Goal: Task Accomplishment & Management: Manage account settings

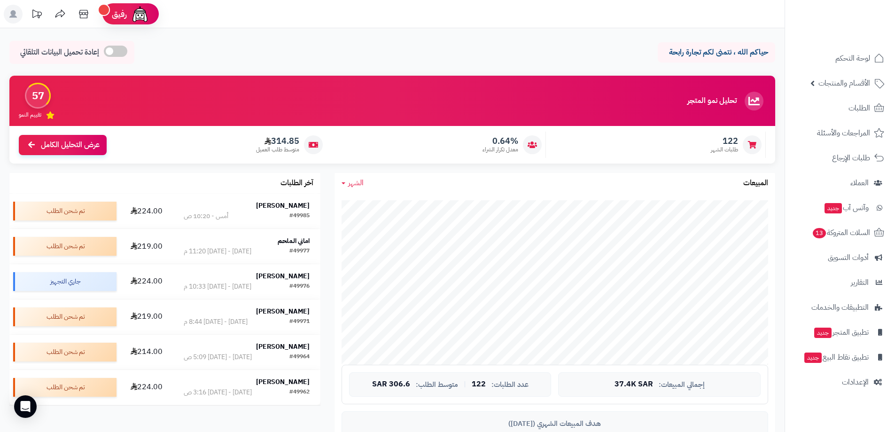
click at [359, 186] on span "الشهر" at bounding box center [356, 182] width 16 height 11
click at [403, 254] on link "السنة" at bounding box center [372, 257] width 75 height 17
click at [358, 187] on span "السنة" at bounding box center [356, 182] width 16 height 11
click at [436, 184] on div "السنة اليوم الأسبوع الشهر السنة المبيعات" at bounding box center [555, 183] width 441 height 20
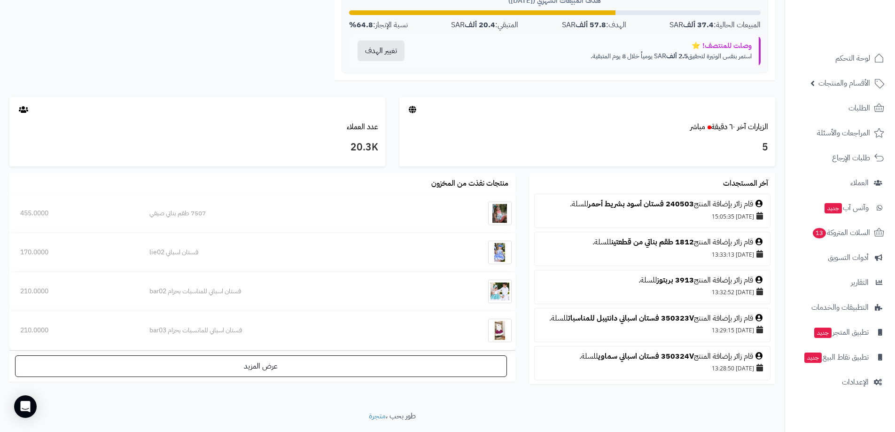
scroll to position [449, 0]
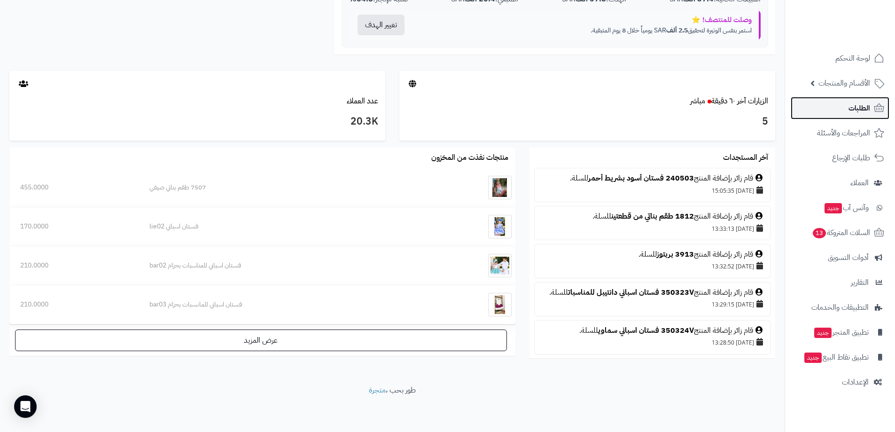
click at [862, 111] on span "الطلبات" at bounding box center [860, 107] width 22 height 13
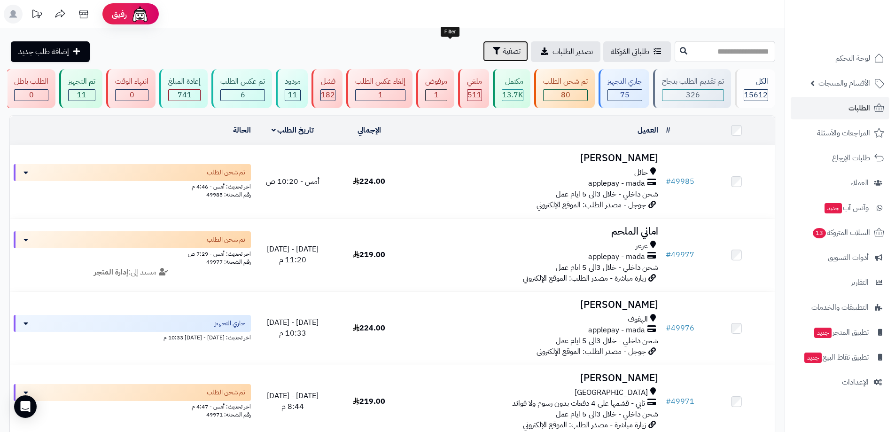
click at [483, 46] on button "تصفية" at bounding box center [505, 51] width 45 height 21
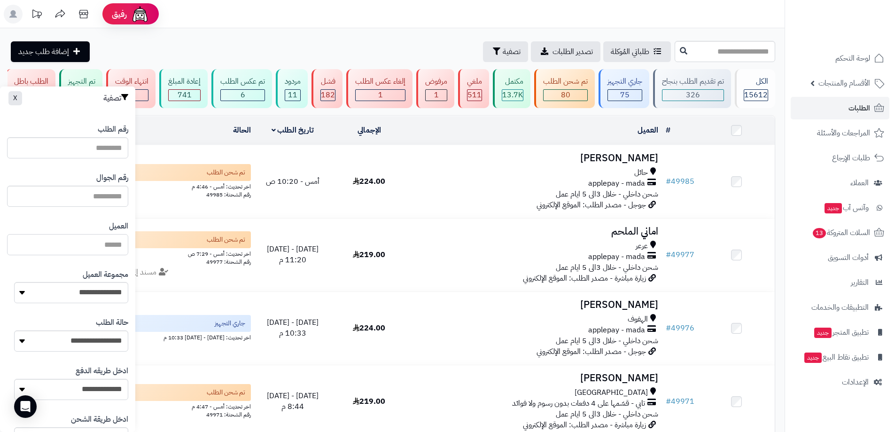
click at [118, 247] on input "العميل" at bounding box center [67, 244] width 121 height 21
click at [105, 195] on input "text" at bounding box center [67, 196] width 121 height 21
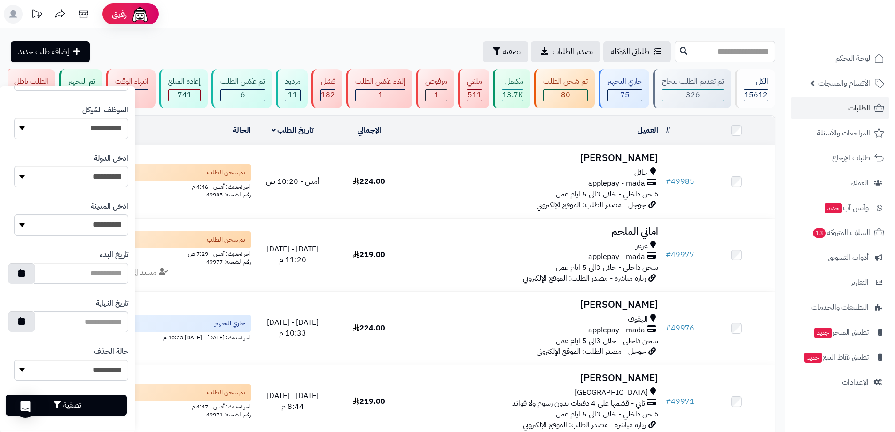
scroll to position [412, 0]
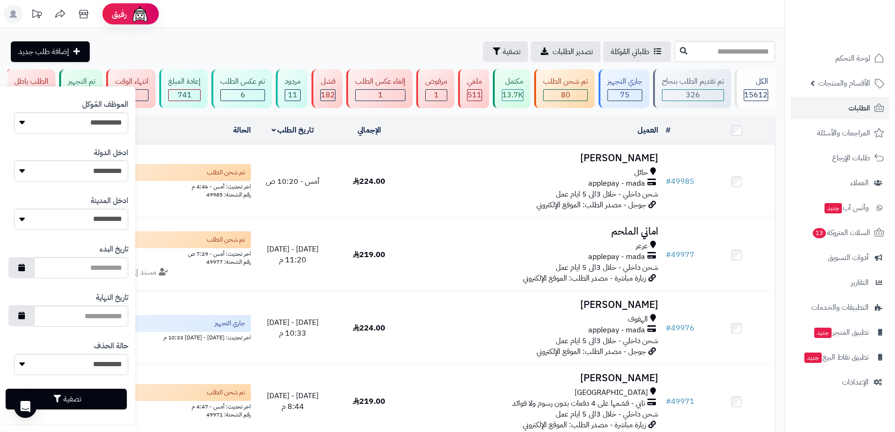
type input "*********"
click at [96, 395] on button "تصفية" at bounding box center [66, 399] width 121 height 21
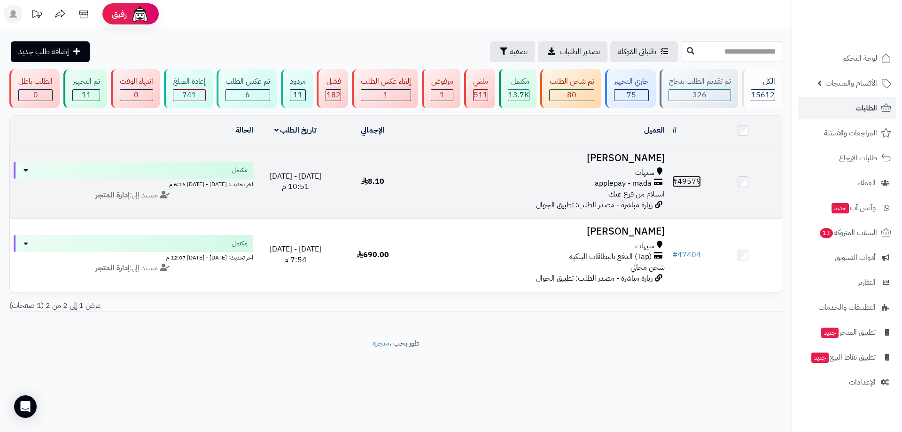
click at [698, 177] on link "# 49579" at bounding box center [686, 181] width 29 height 11
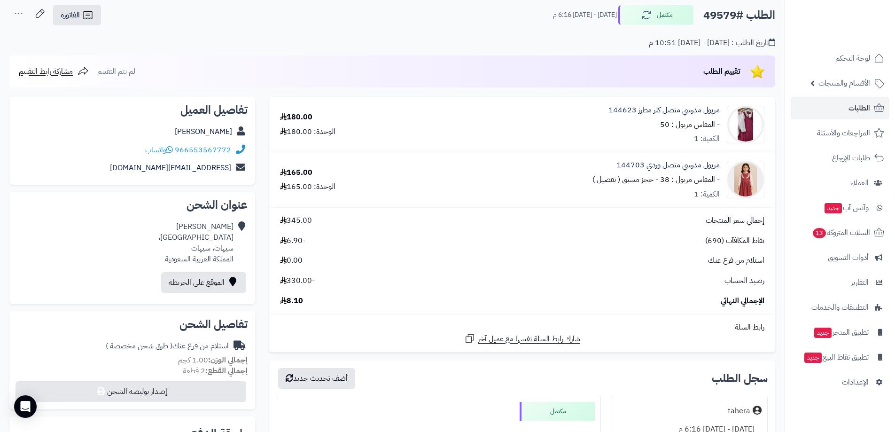
scroll to position [47, 0]
